Goal: Find specific page/section: Find specific page/section

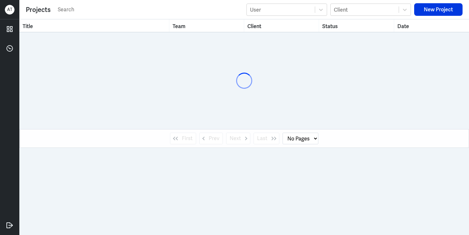
click at [67, 12] on input "text" at bounding box center [150, 10] width 186 height 10
select select "1"
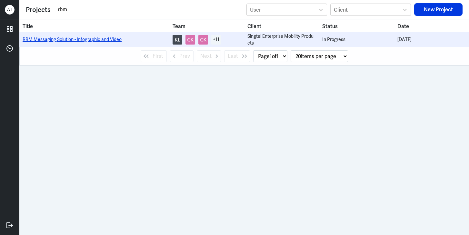
type input "rbm"
click at [54, 41] on link "RBM Messaging Solution - Infographic and Video" at bounding box center [72, 39] width 99 height 6
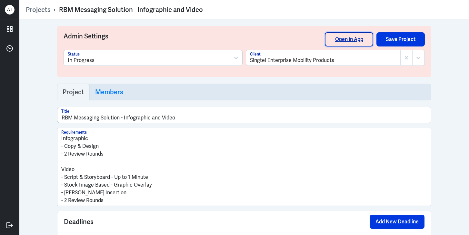
click at [343, 37] on link "Open in App" at bounding box center [349, 39] width 48 height 14
click at [48, 12] on link "Projects" at bounding box center [38, 9] width 25 height 8
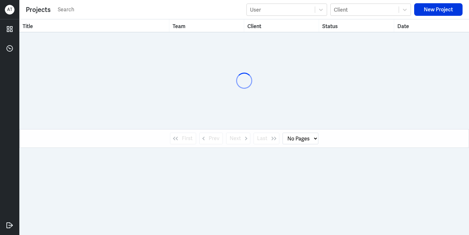
click at [62, 12] on input "text" at bounding box center [150, 10] width 186 height 10
select select "1"
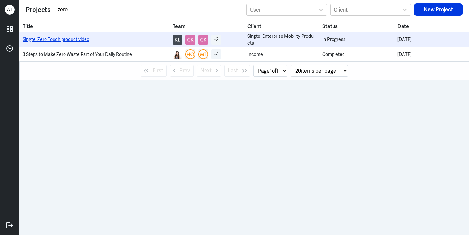
type input "zero"
click at [58, 40] on link "Singtel Zero Touch product video" at bounding box center [56, 39] width 67 height 6
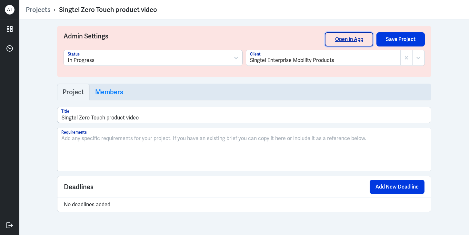
click at [335, 43] on link "Open in App" at bounding box center [349, 39] width 48 height 14
click at [45, 11] on link "Projects" at bounding box center [38, 9] width 25 height 8
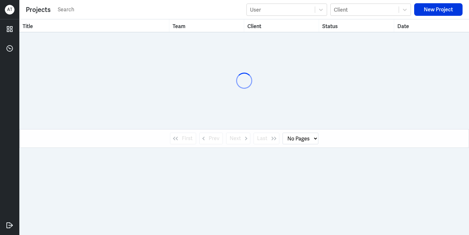
click at [77, 10] on input "text" at bounding box center [150, 10] width 186 height 10
select select "1"
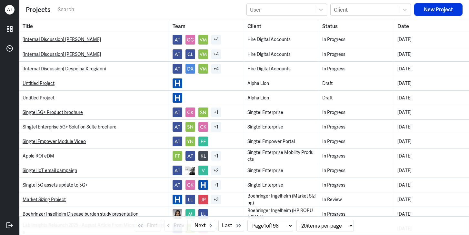
paste input "5G Priority product video"
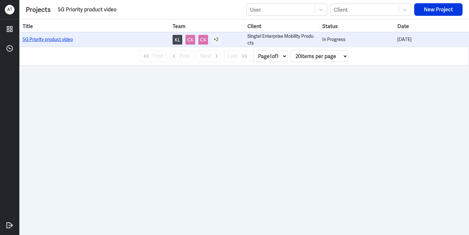
type input "5G Priority product video"
click at [58, 38] on link "5G Priority product video" at bounding box center [48, 39] width 50 height 6
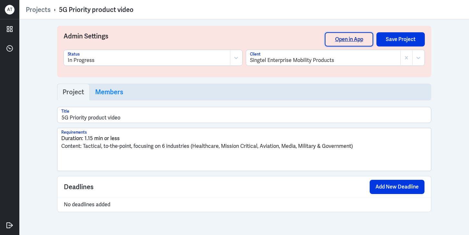
click at [343, 40] on link "Open in App" at bounding box center [349, 39] width 48 height 14
